Goal: Task Accomplishment & Management: Complete application form

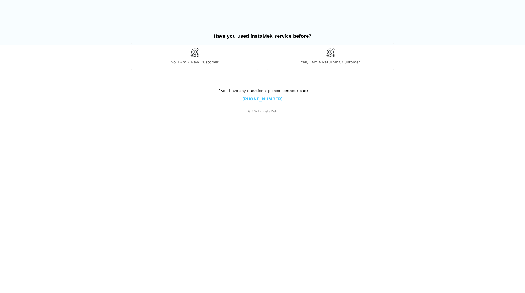
click at [200, 53] on div "No, I am a new customer" at bounding box center [194, 56] width 127 height 27
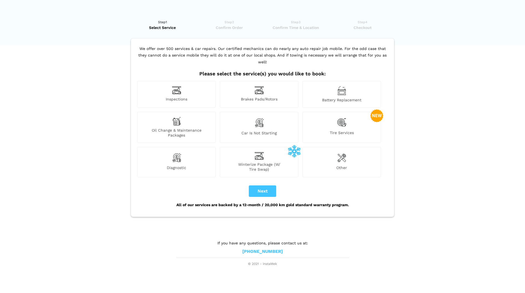
click at [179, 97] on span "Inspections" at bounding box center [177, 100] width 78 height 6
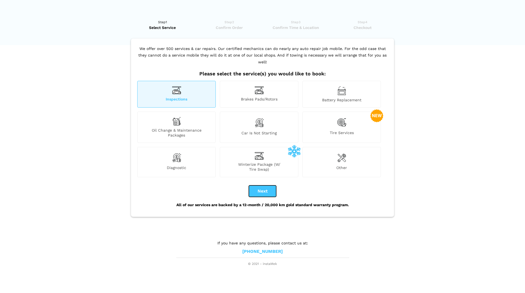
click at [256, 186] on button "Next" at bounding box center [262, 191] width 27 height 11
checkbox input "true"
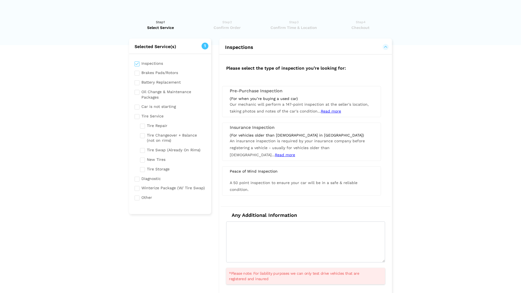
click at [295, 153] on span "Read more" at bounding box center [285, 155] width 20 height 4
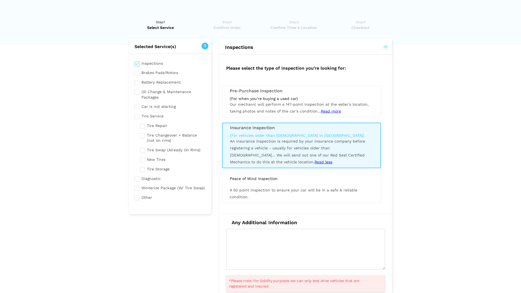
click at [330, 110] on span "Read more" at bounding box center [331, 111] width 20 height 4
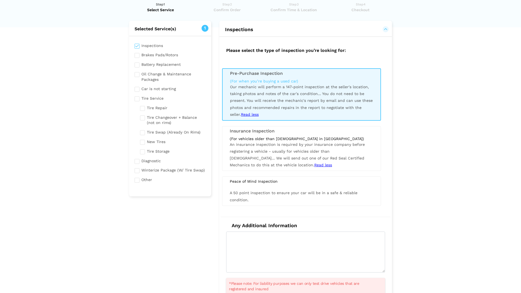
scroll to position [27, 0]
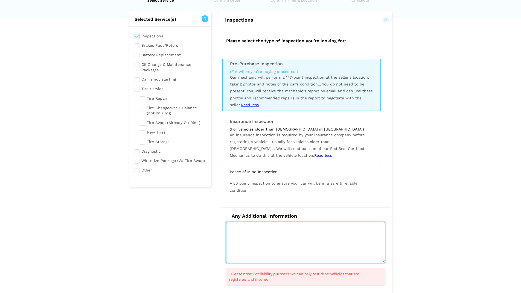
click at [281, 236] on textarea at bounding box center [305, 242] width 159 height 41
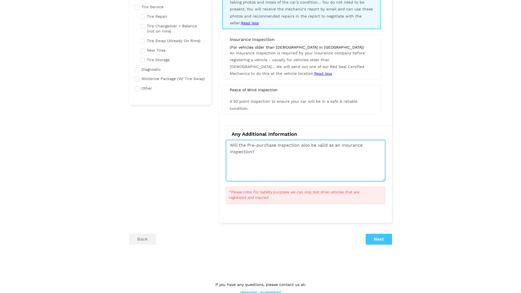
scroll to position [124, 0]
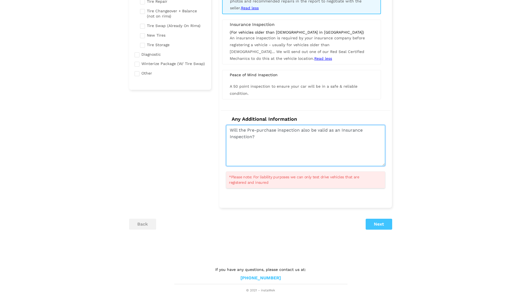
type textarea "Will the Pre-purchase inspection also be valid as an Insurance Inspection?"
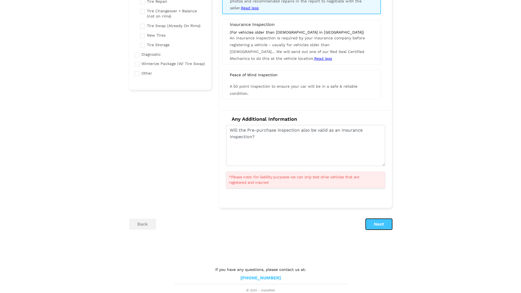
click at [372, 223] on button "Next" at bounding box center [379, 224] width 27 height 11
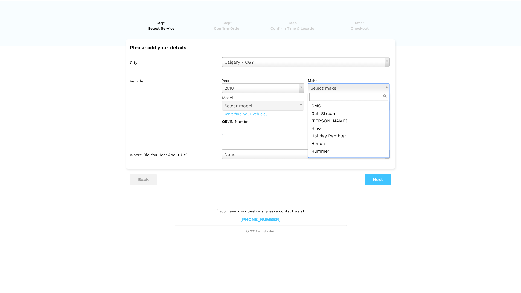
scroll to position [301, 0]
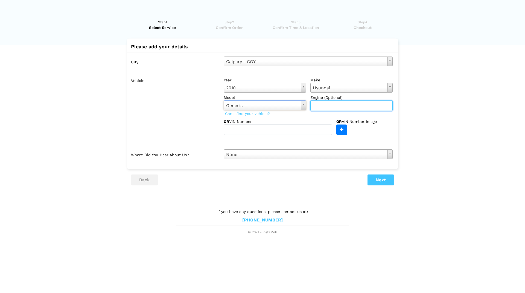
click at [341, 106] on input "text" at bounding box center [351, 106] width 83 height 10
type input "4.6"
click at [375, 178] on button "Next" at bounding box center [380, 180] width 27 height 11
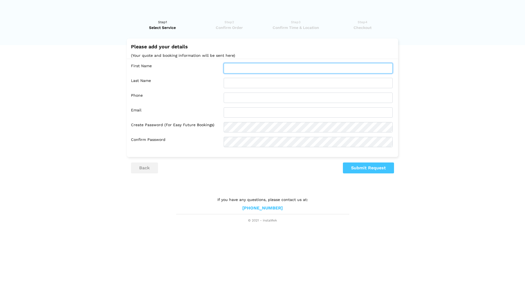
click at [244, 66] on input "text" at bounding box center [308, 68] width 169 height 10
type input "[PERSON_NAME]"
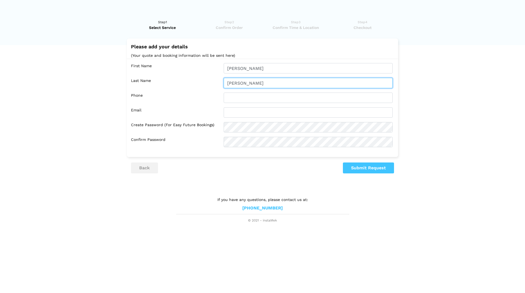
type input "[PERSON_NAME]"
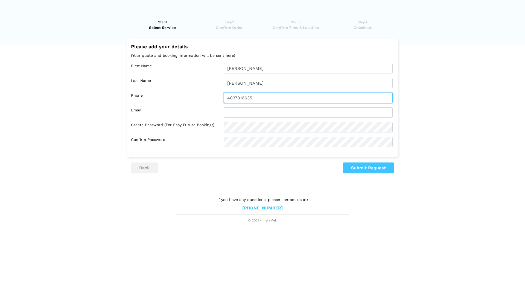
type input "4037016635"
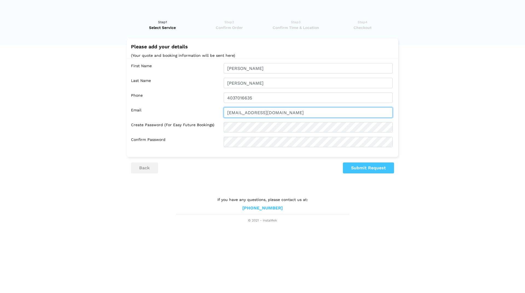
type input "[EMAIL_ADDRESS][DOMAIN_NAME]"
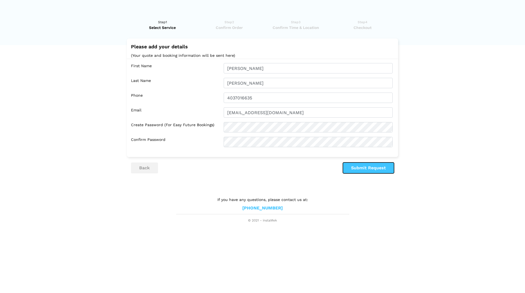
click at [350, 164] on button "Submit Request" at bounding box center [368, 168] width 51 height 11
